Goal: Task Accomplishment & Management: Manage account settings

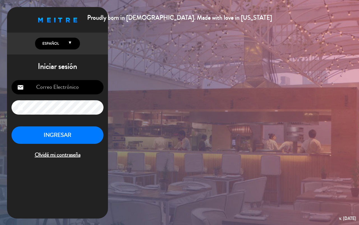
type input "[EMAIL_ADDRESS][DOMAIN_NAME]"
click at [65, 131] on button "INGRESAR" at bounding box center [58, 135] width 92 height 18
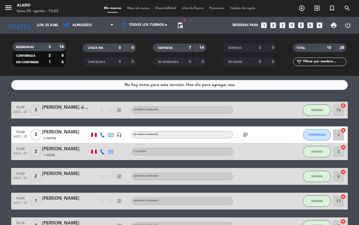
click at [276, 24] on icon "looks_two" at bounding box center [273, 25] width 7 height 7
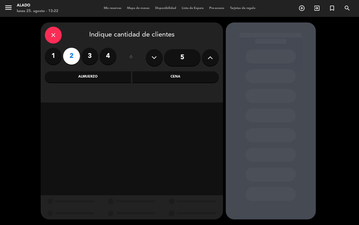
click at [111, 82] on div "Almuerzo" at bounding box center [88, 76] width 86 height 11
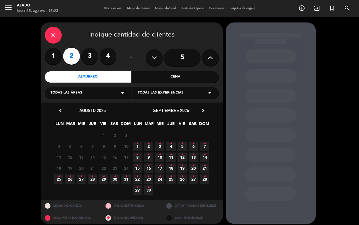
click at [61, 178] on span "25 •" at bounding box center [58, 178] width 9 height 9
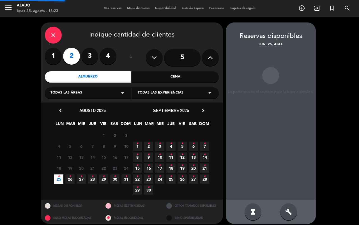
scroll to position [4, 0]
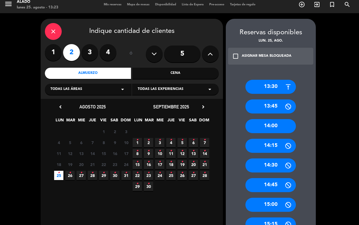
click at [279, 83] on div "13:30" at bounding box center [271, 87] width 51 height 14
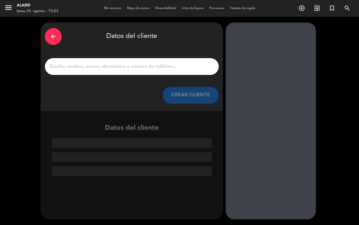
scroll to position [0, 0]
click at [111, 70] on input "1" at bounding box center [132, 67] width 166 height 8
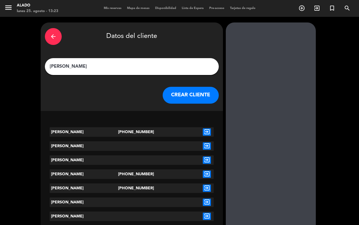
type input "[PERSON_NAME]"
click at [204, 173] on icon "exit_to_app" at bounding box center [207, 173] width 8 height 7
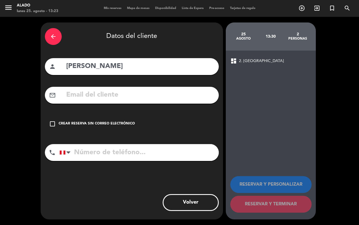
type input "[PHONE_NUMBER]"
click at [120, 124] on div "Crear reserva sin correo electrónico" at bounding box center [97, 124] width 76 height 6
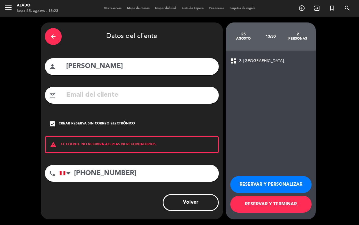
click at [255, 204] on button "RESERVAR Y TERMINAR" at bounding box center [271, 204] width 81 height 17
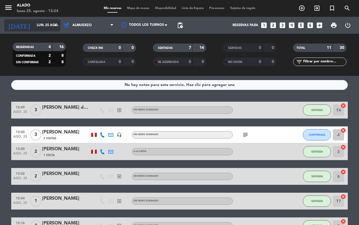
click at [34, 25] on input "lun. 25 ago." at bounding box center [56, 25] width 45 height 10
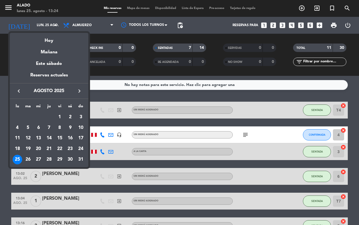
click at [77, 92] on icon "keyboard_arrow_right" at bounding box center [79, 91] width 7 height 7
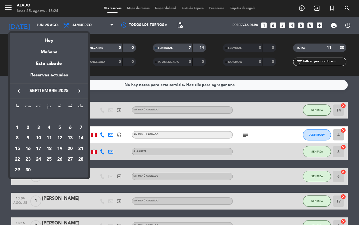
click at [37, 127] on div "3" at bounding box center [39, 128] width 10 height 10
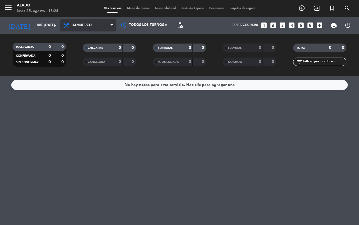
click at [87, 26] on span "Almuerzo" at bounding box center [81, 25] width 19 height 4
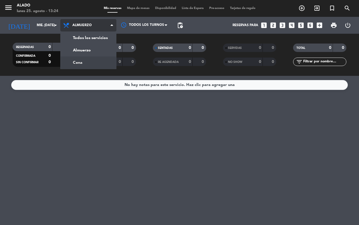
click at [84, 62] on div "menu Alado lunes 25. agosto - 13:24 Mis reservas Mapa de mesas Disponibilidad L…" at bounding box center [179, 38] width 359 height 76
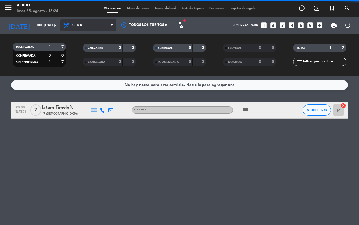
click at [87, 25] on span "Cena" at bounding box center [88, 25] width 56 height 12
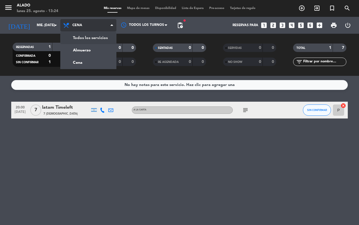
click at [88, 38] on div "menu Alado lunes 25. agosto - 13:24 Mis reservas Mapa de mesas Disponibilidad L…" at bounding box center [179, 38] width 359 height 76
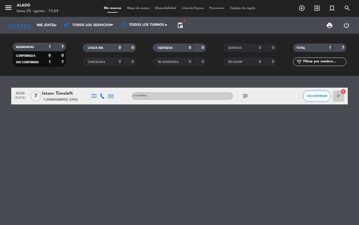
click at [240, 96] on div "subject" at bounding box center [258, 96] width 51 height 17
click at [243, 95] on icon "subject" at bounding box center [245, 96] width 7 height 7
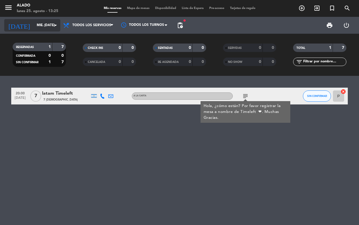
click at [37, 24] on input "mié. [DATE]" at bounding box center [56, 25] width 45 height 10
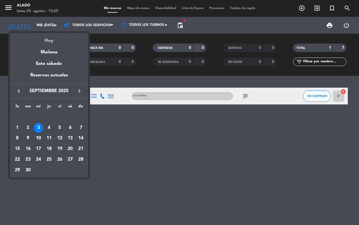
click at [58, 40] on div "Hoy" at bounding box center [49, 39] width 79 height 12
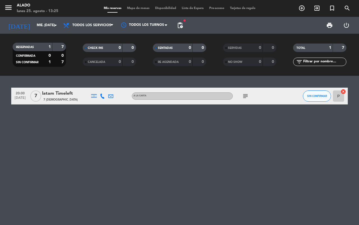
type input "lun. 25 ago."
